Goal: Transaction & Acquisition: Purchase product/service

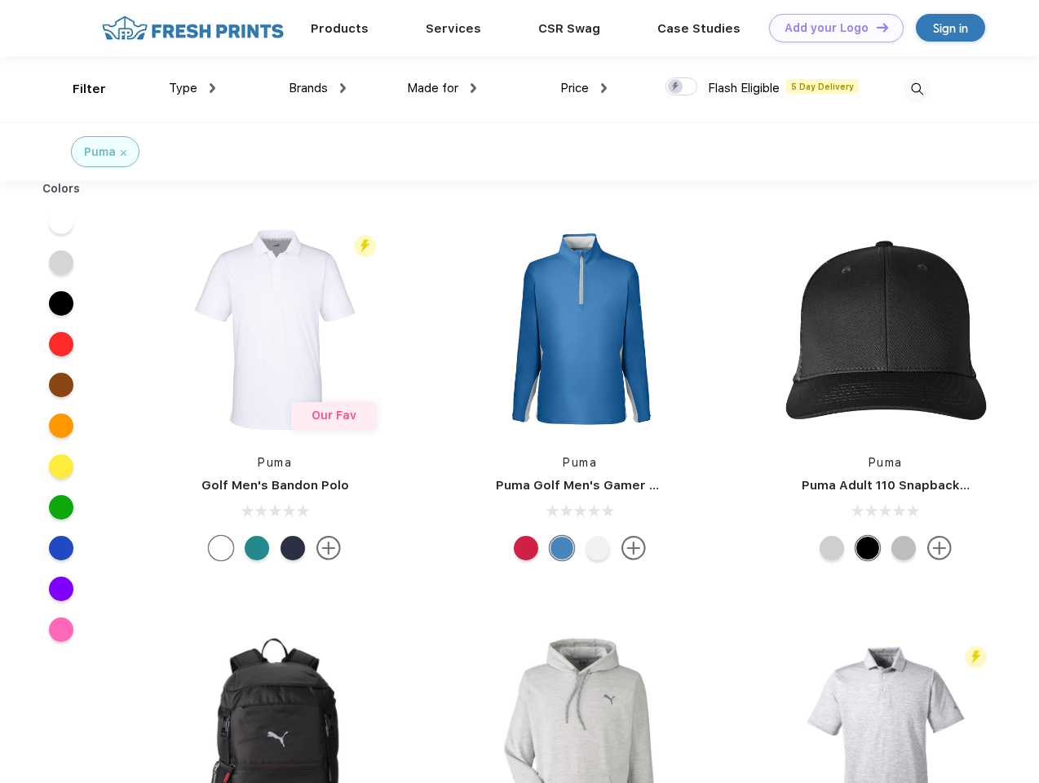
click at [830, 28] on link "Add your Logo Design Tool" at bounding box center [836, 28] width 135 height 29
click at [0, 0] on div "Design Tool" at bounding box center [0, 0] width 0 height 0
click at [875, 27] on link "Add your Logo Design Tool" at bounding box center [836, 28] width 135 height 29
click at [78, 89] on div "Filter" at bounding box center [89, 89] width 33 height 19
click at [192, 88] on span "Type" at bounding box center [183, 88] width 29 height 15
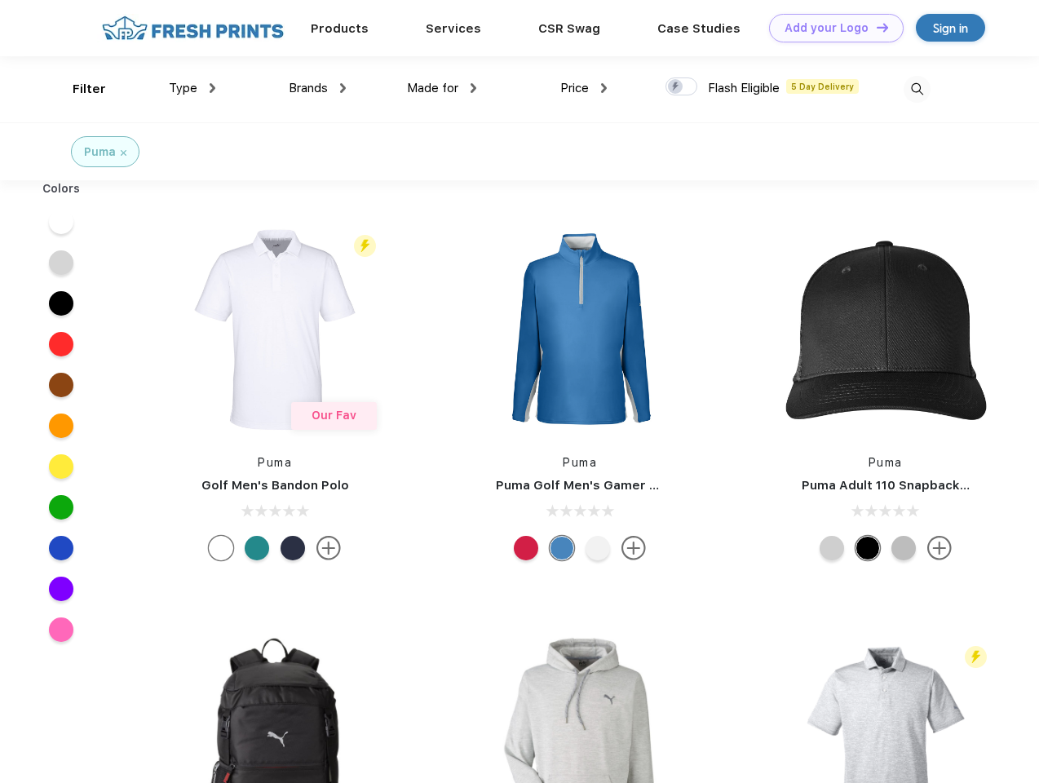
click at [317, 88] on span "Brands" at bounding box center [308, 88] width 39 height 15
click at [442, 88] on span "Made for" at bounding box center [432, 88] width 51 height 15
click at [584, 88] on span "Price" at bounding box center [574, 88] width 29 height 15
click at [682, 87] on div at bounding box center [681, 86] width 32 height 18
click at [676, 87] on input "checkbox" at bounding box center [670, 82] width 11 height 11
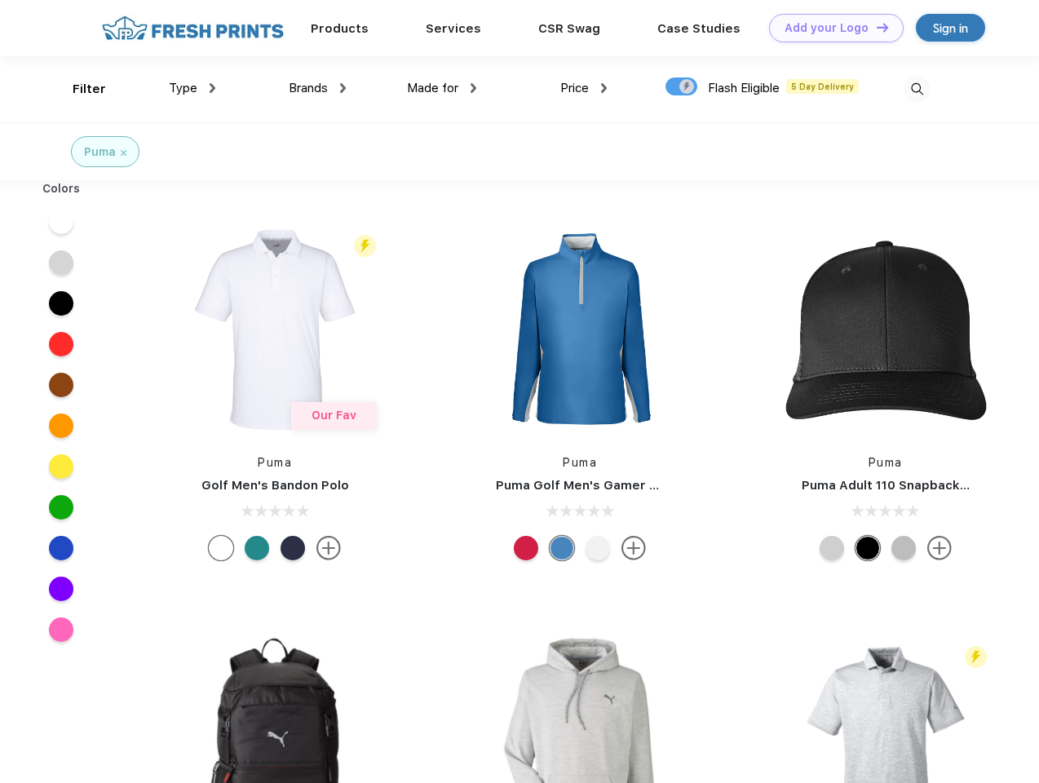
click at [917, 89] on img at bounding box center [917, 89] width 27 height 27
